Goal: Find specific page/section: Find specific page/section

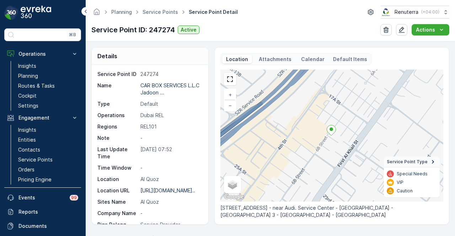
scroll to position [165, 0]
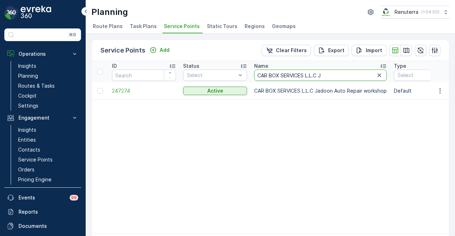
drag, startPoint x: 327, startPoint y: 74, endPoint x: 252, endPoint y: 74, distance: 75.0
click at [252, 74] on th "Name CAR BOX SERVICES L.L.C J" at bounding box center [321, 71] width 140 height 21
type input "dr [PERSON_NAME]"
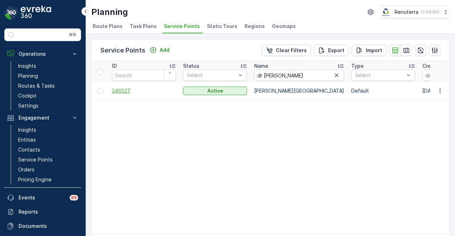
click at [127, 92] on span "246527" at bounding box center [144, 90] width 64 height 7
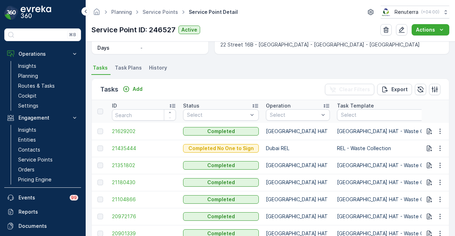
scroll to position [142, 0]
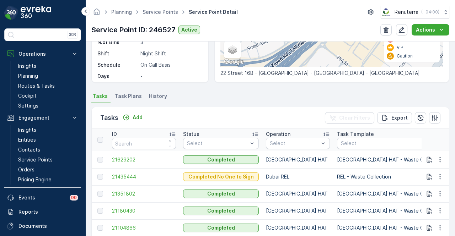
click at [442, 144] on th at bounding box center [435, 140] width 28 height 23
drag, startPoint x: 389, startPoint y: 167, endPoint x: 410, endPoint y: 162, distance: 21.5
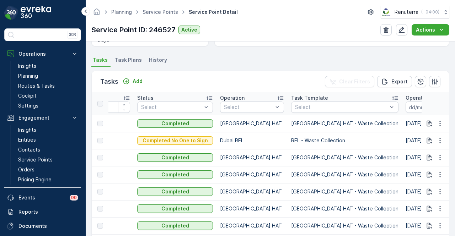
scroll to position [178, 0]
